Goal: Task Accomplishment & Management: Manage account settings

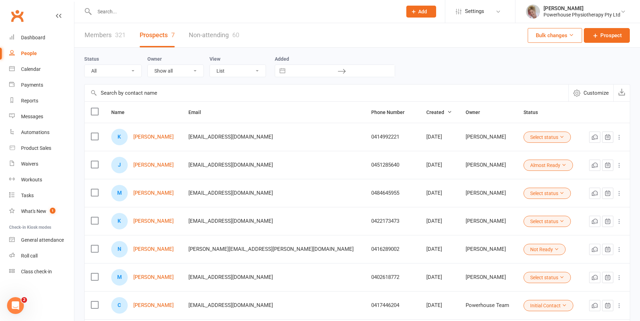
click at [36, 54] on div "People" at bounding box center [29, 54] width 16 height 6
click at [106, 13] on input "text" at bounding box center [244, 12] width 305 height 10
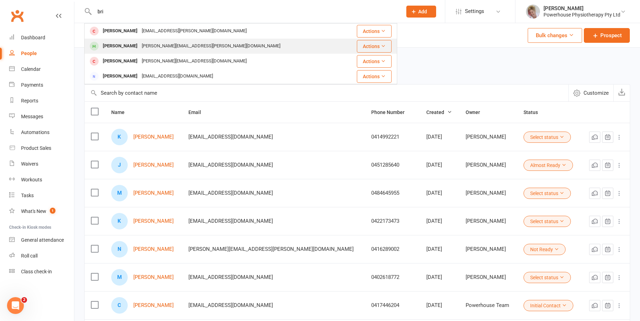
type input "bri"
click at [143, 45] on div "[PERSON_NAME][EMAIL_ADDRESS][PERSON_NAME][DOMAIN_NAME]" at bounding box center [211, 46] width 143 height 10
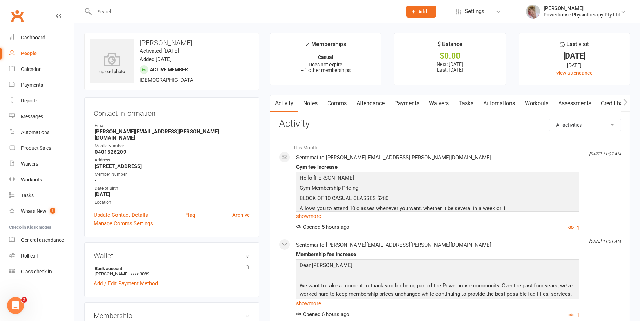
click at [410, 102] on link "Payments" at bounding box center [407, 104] width 35 height 16
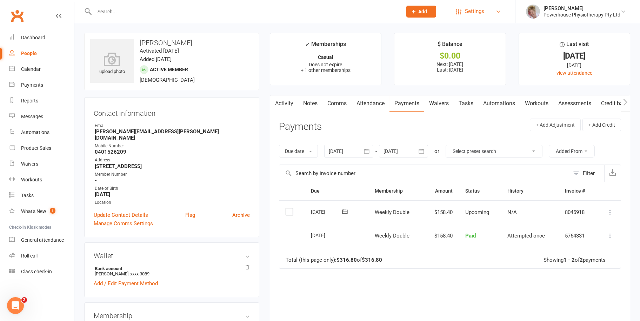
click at [496, 13] on link "Settings" at bounding box center [480, 12] width 49 height 16
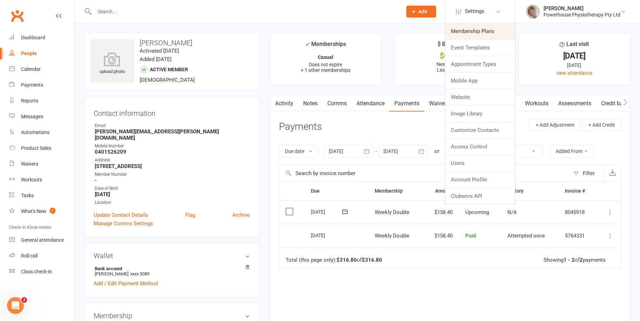
click at [490, 28] on link "Membership Plans" at bounding box center [481, 31] width 70 height 16
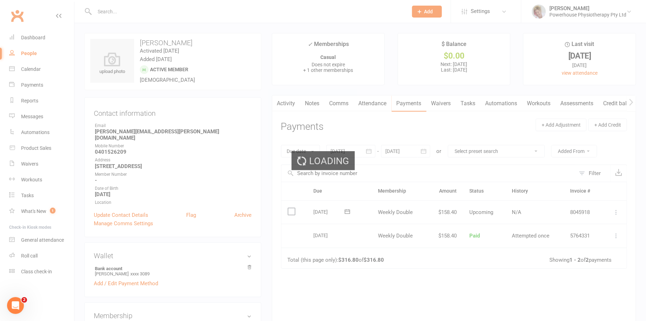
select select "100"
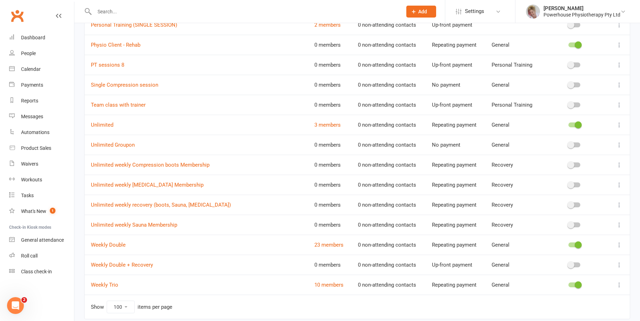
scroll to position [386, 0]
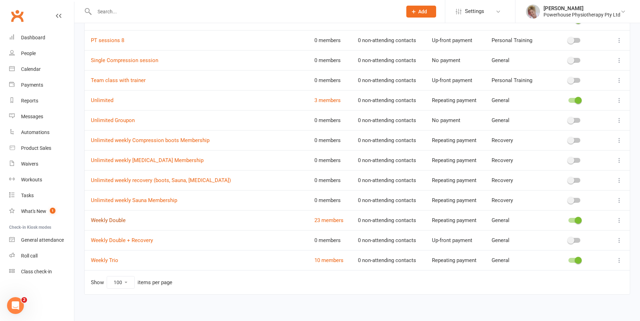
click at [123, 220] on link "Weekly Double" at bounding box center [108, 220] width 35 height 6
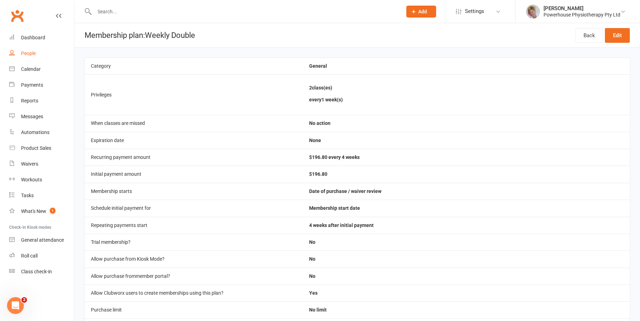
click at [38, 58] on link "People" at bounding box center [41, 54] width 65 height 16
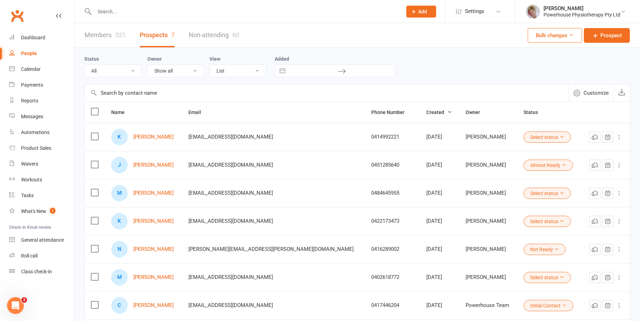
click at [129, 11] on input "text" at bounding box center [244, 12] width 305 height 10
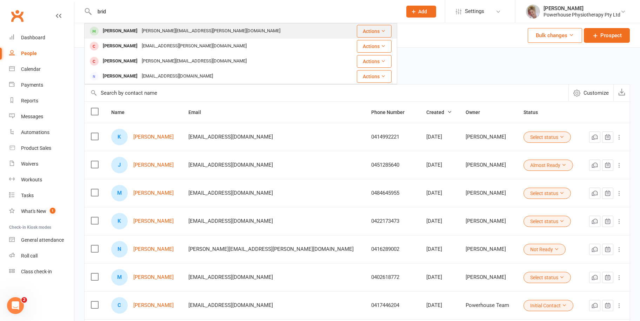
type input "brid"
click at [140, 28] on div "[PERSON_NAME][EMAIL_ADDRESS][PERSON_NAME][DOMAIN_NAME]" at bounding box center [211, 31] width 143 height 10
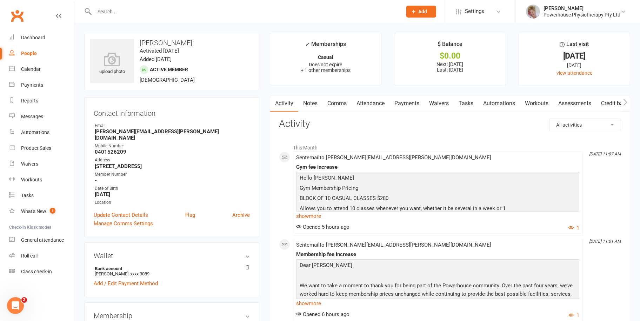
click at [417, 101] on link "Payments" at bounding box center [407, 104] width 35 height 16
